Goal: Entertainment & Leisure: Consume media (video, audio)

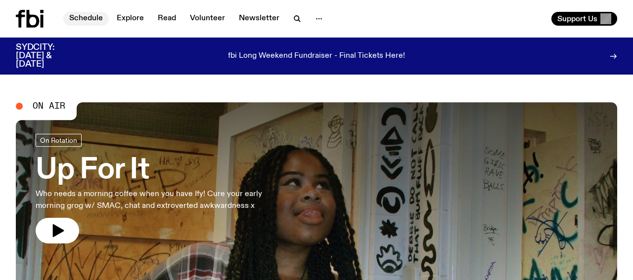
click at [88, 17] on link "Schedule" at bounding box center [85, 19] width 45 height 14
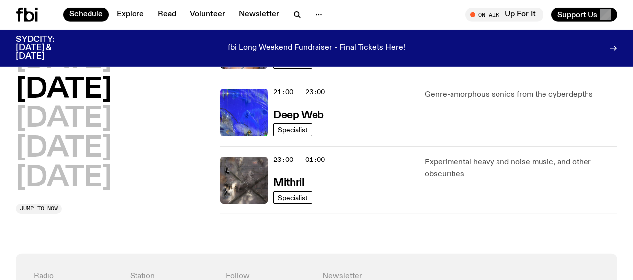
scroll to position [558, 0]
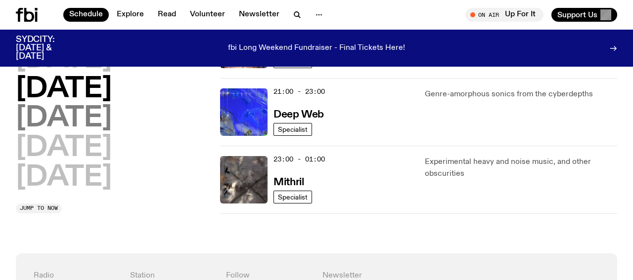
click at [79, 118] on h2 "[DATE]" at bounding box center [64, 119] width 96 height 28
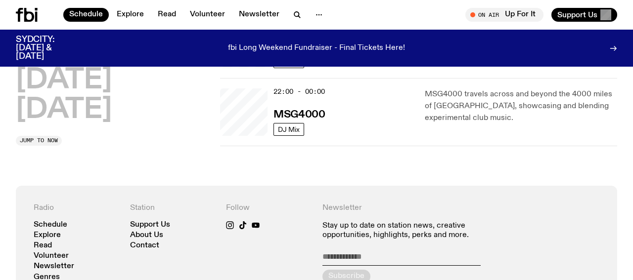
scroll to position [421, 0]
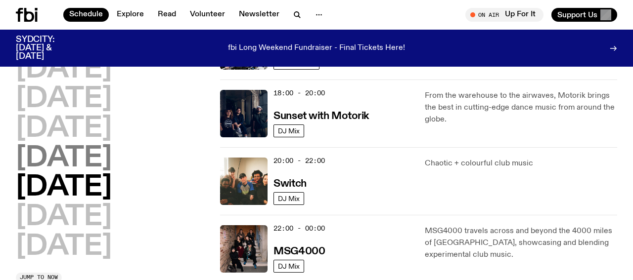
click at [75, 155] on h2 "[DATE]" at bounding box center [64, 159] width 96 height 28
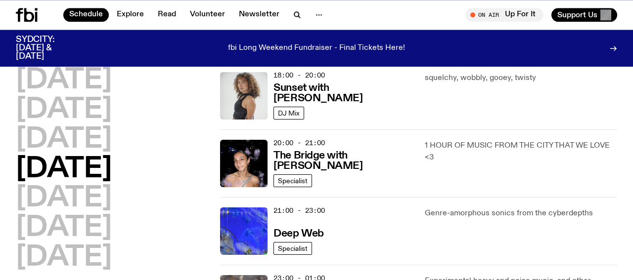
scroll to position [388, 0]
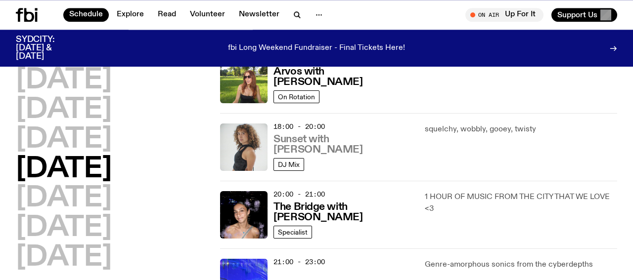
click at [307, 147] on h3 "Sunset with [PERSON_NAME]" at bounding box center [342, 145] width 139 height 21
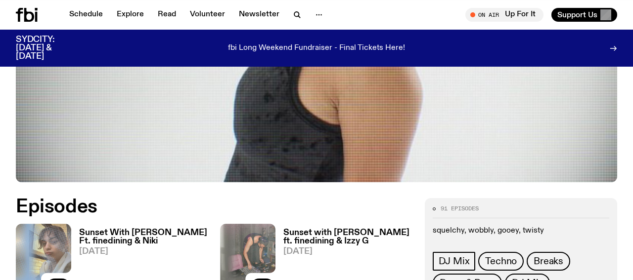
scroll to position [411, 0]
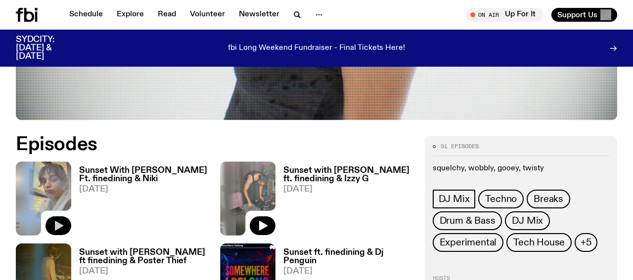
click at [56, 221] on icon "button" at bounding box center [59, 226] width 8 height 10
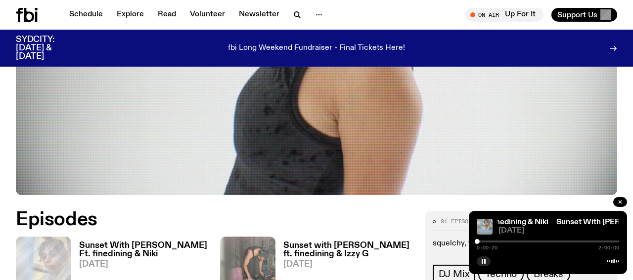
scroll to position [360, 0]
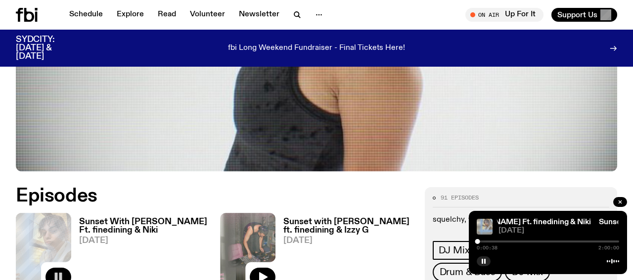
drag, startPoint x: 269, startPoint y: 153, endPoint x: 314, endPoint y: 155, distance: 45.5
click at [271, 187] on h2 "Episodes" at bounding box center [214, 196] width 397 height 18
click at [482, 262] on icon "button" at bounding box center [484, 262] width 6 height 6
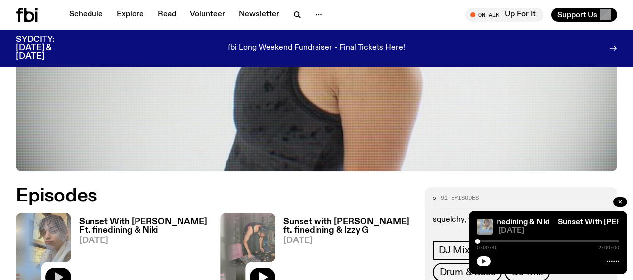
click at [488, 263] on button "button" at bounding box center [484, 262] width 14 height 10
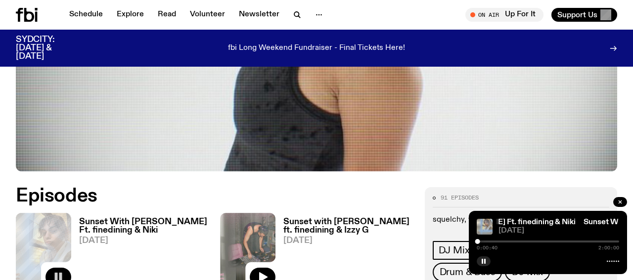
click at [369, 220] on link "Sunset with [PERSON_NAME] ft. finedining & Izzy G [DATE]" at bounding box center [343, 252] width 137 height 69
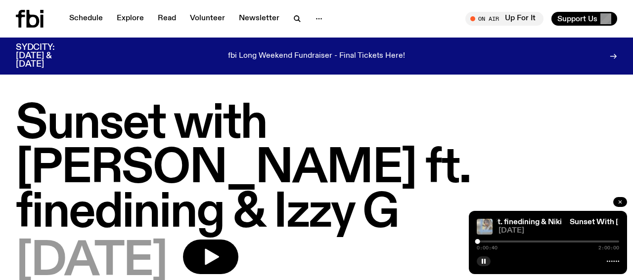
click at [619, 203] on icon "button" at bounding box center [620, 202] width 3 height 3
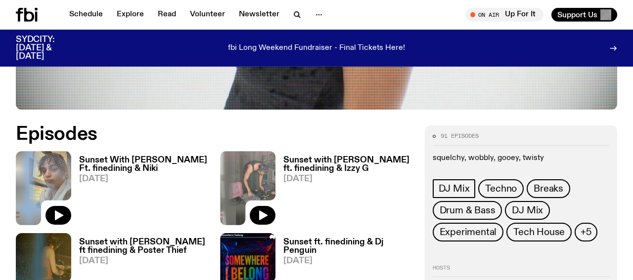
scroll to position [463, 0]
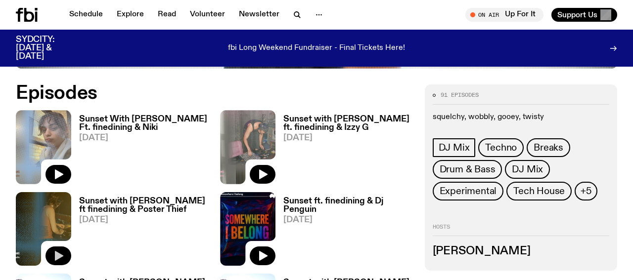
click at [54, 250] on icon "button" at bounding box center [58, 256] width 12 height 12
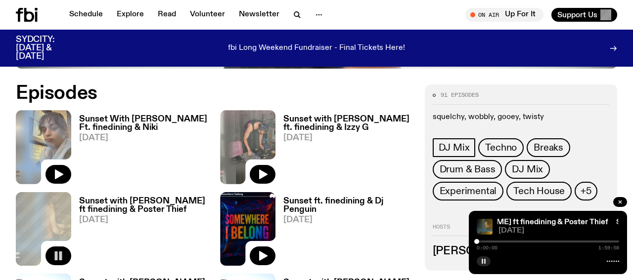
click at [487, 262] on button "button" at bounding box center [484, 262] width 14 height 10
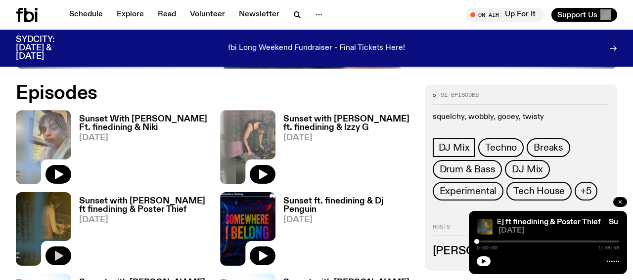
click at [620, 201] on icon "button" at bounding box center [620, 202] width 6 height 6
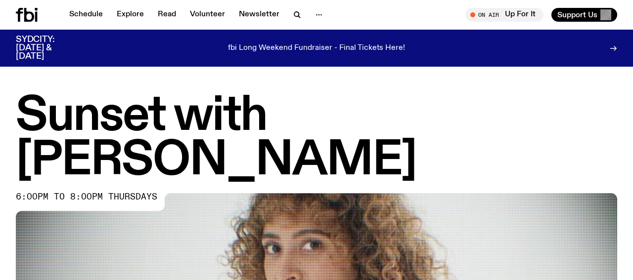
scroll to position [455, 0]
